Goal: Task Accomplishment & Management: Use online tool/utility

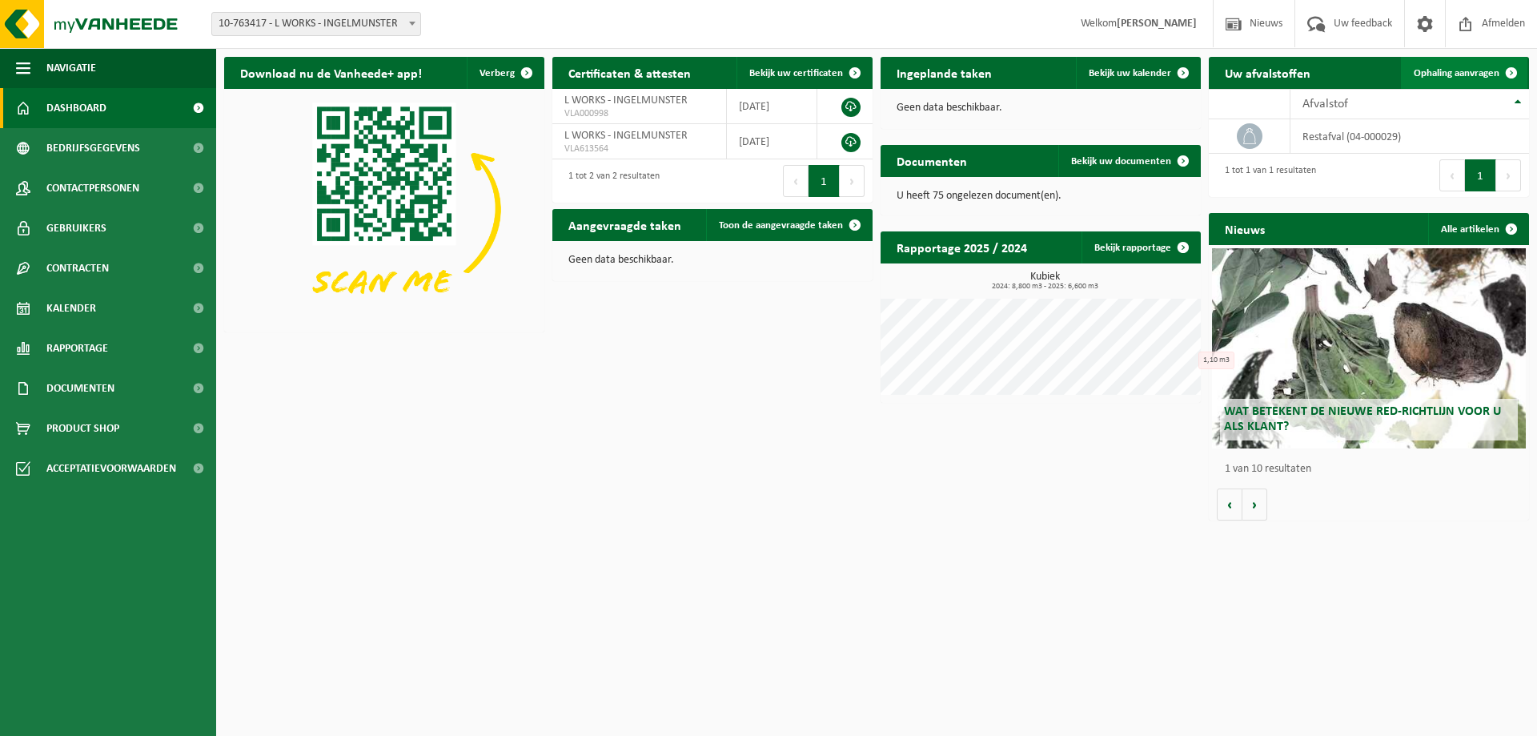
click at [1481, 69] on span "Ophaling aanvragen" at bounding box center [1457, 73] width 86 height 10
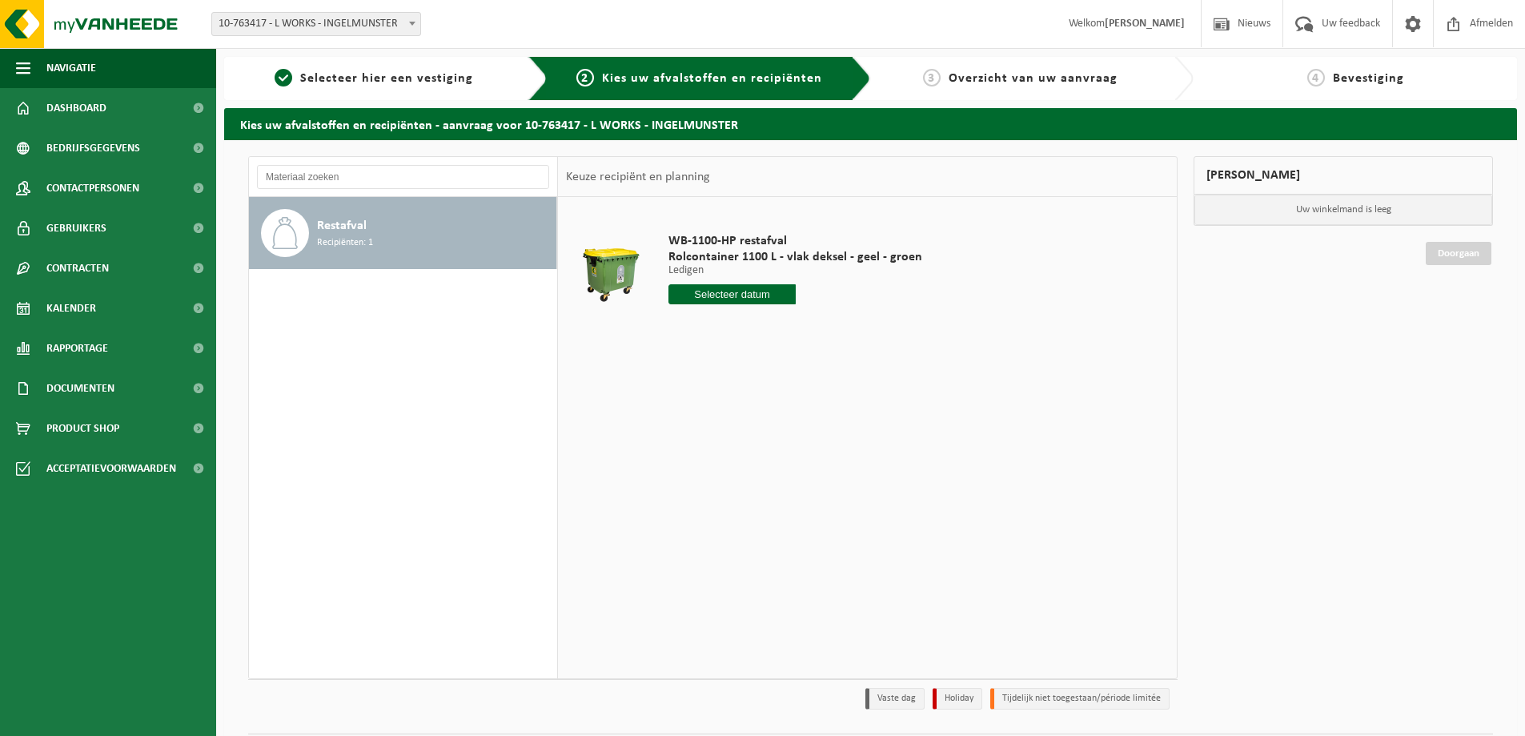
click at [756, 291] on input "text" at bounding box center [731, 294] width 127 height 20
click at [765, 411] on div "11" at bounding box center [768, 411] width 28 height 26
type input "Van 2025-09-11"
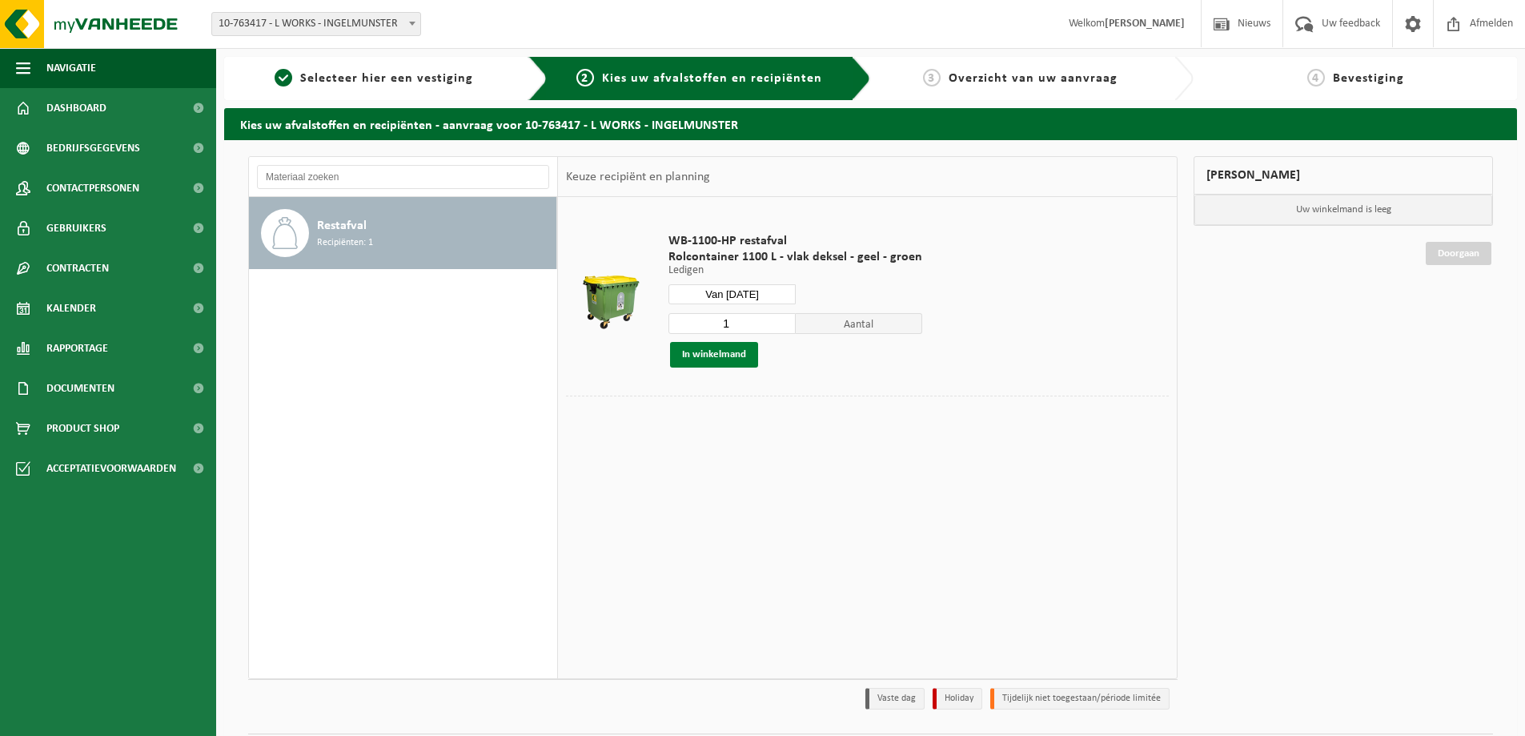
click at [733, 358] on button "In winkelmand" at bounding box center [714, 355] width 88 height 26
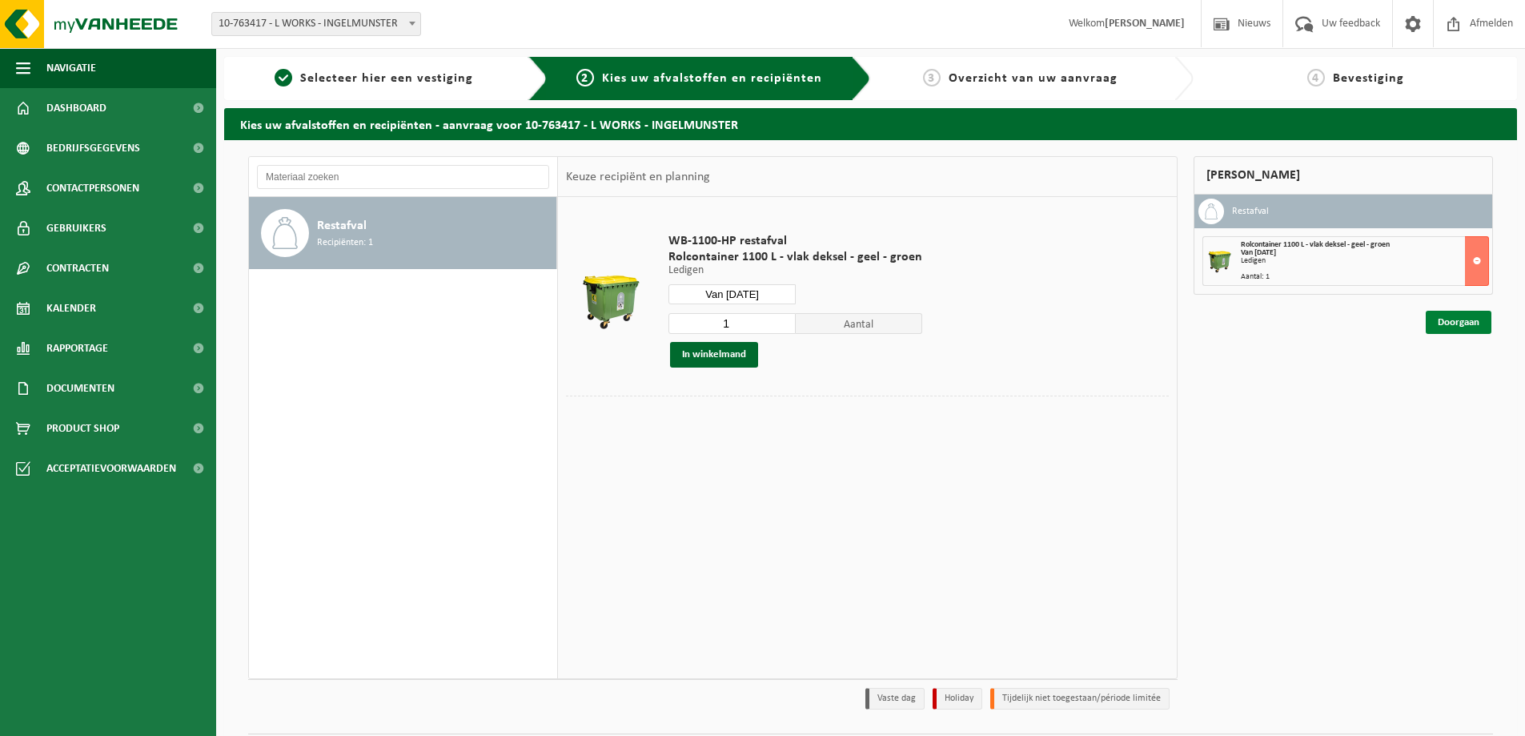
click at [1457, 319] on link "Doorgaan" at bounding box center [1459, 322] width 66 height 23
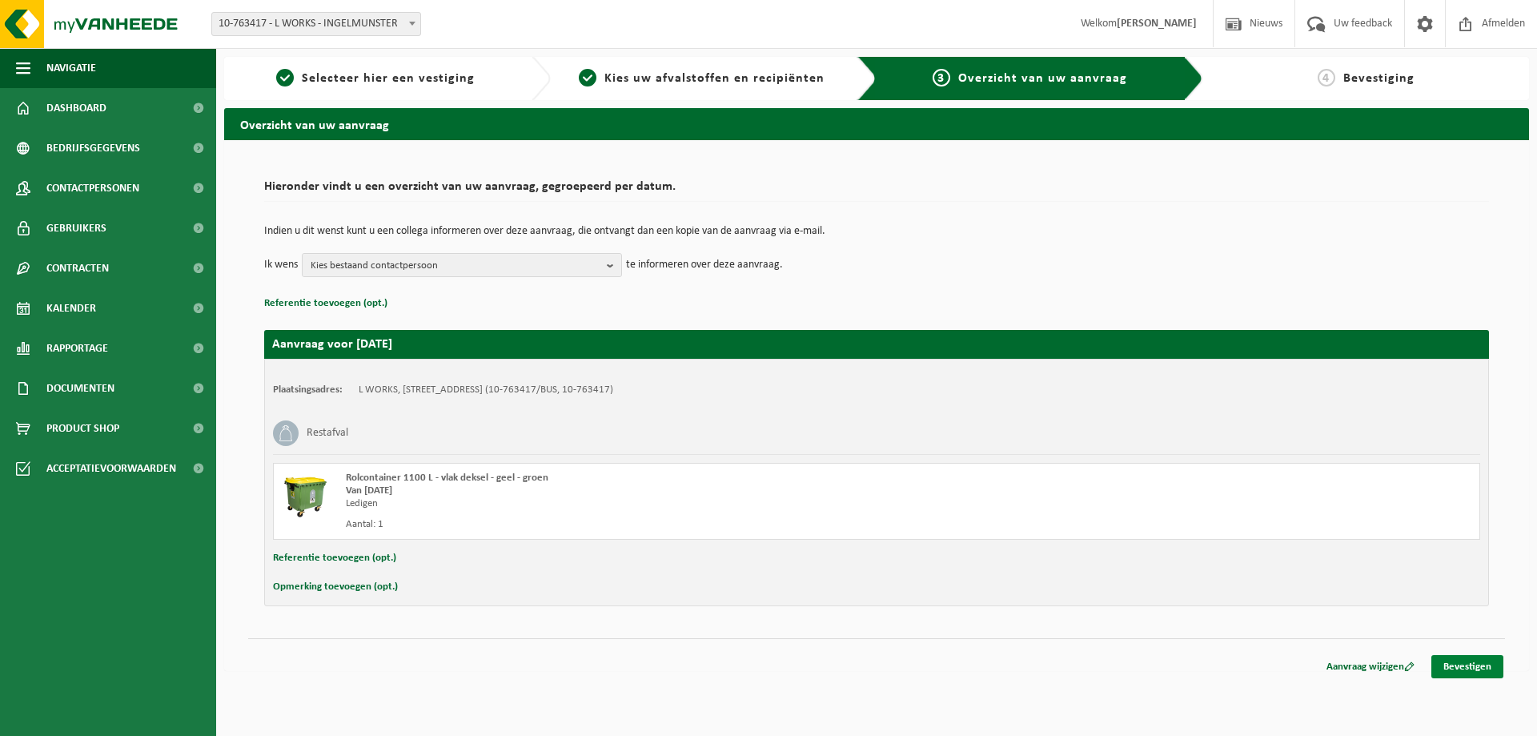
click at [1471, 664] on link "Bevestigen" at bounding box center [1467, 666] width 72 height 23
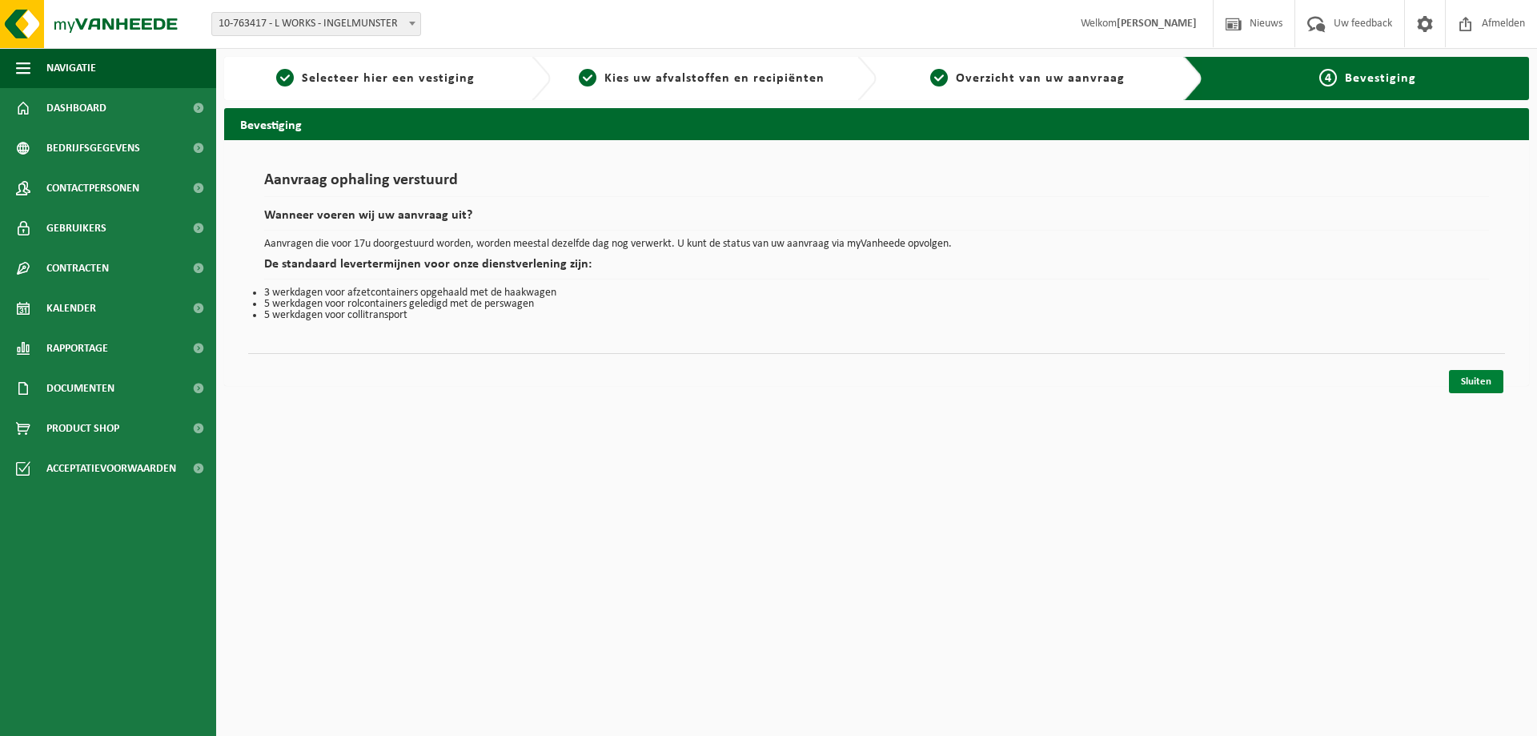
click at [1479, 382] on link "Sluiten" at bounding box center [1476, 381] width 54 height 23
